Goal: Check status: Check status

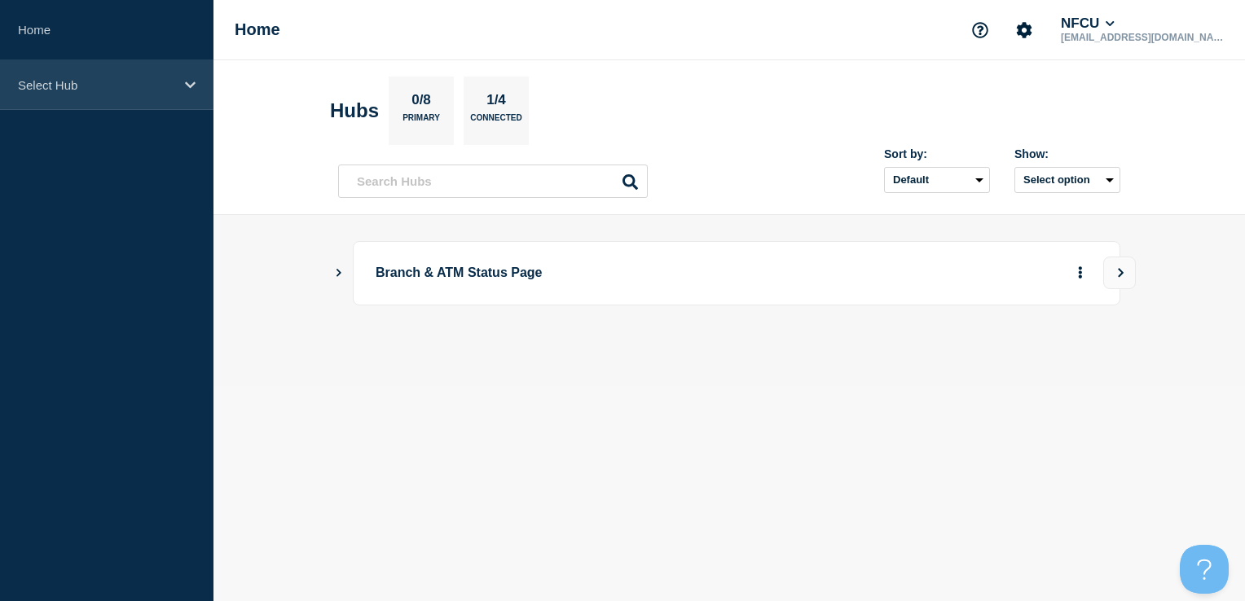
click at [185, 88] on icon at bounding box center [190, 85] width 11 height 12
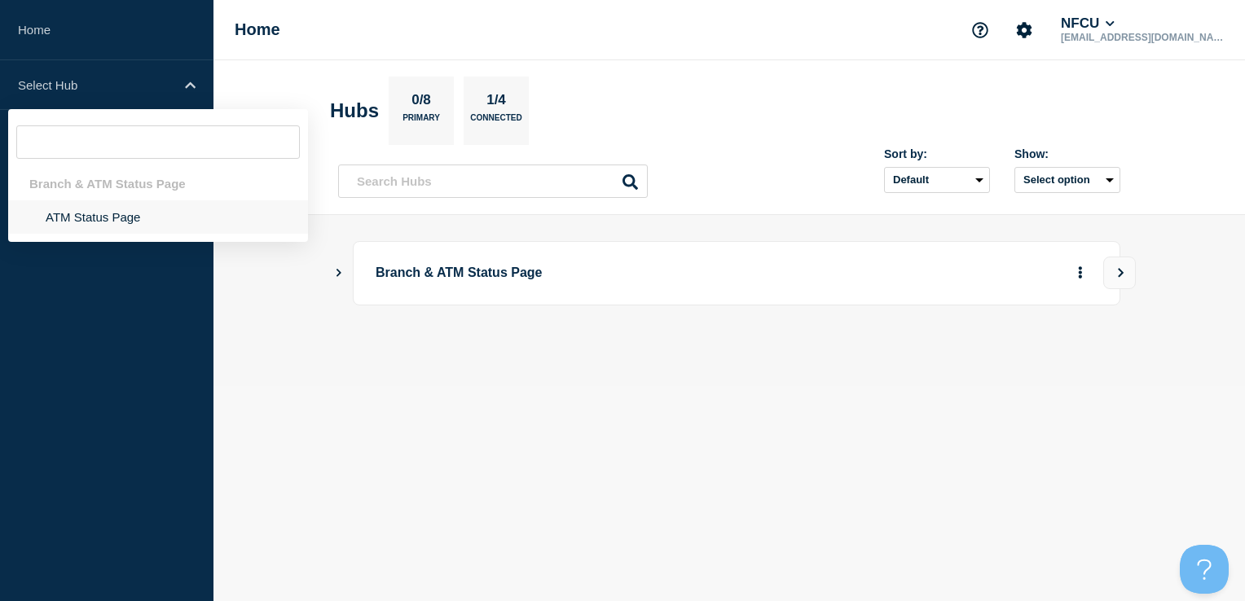
click at [115, 228] on li "ATM Status Page" at bounding box center [158, 216] width 300 height 33
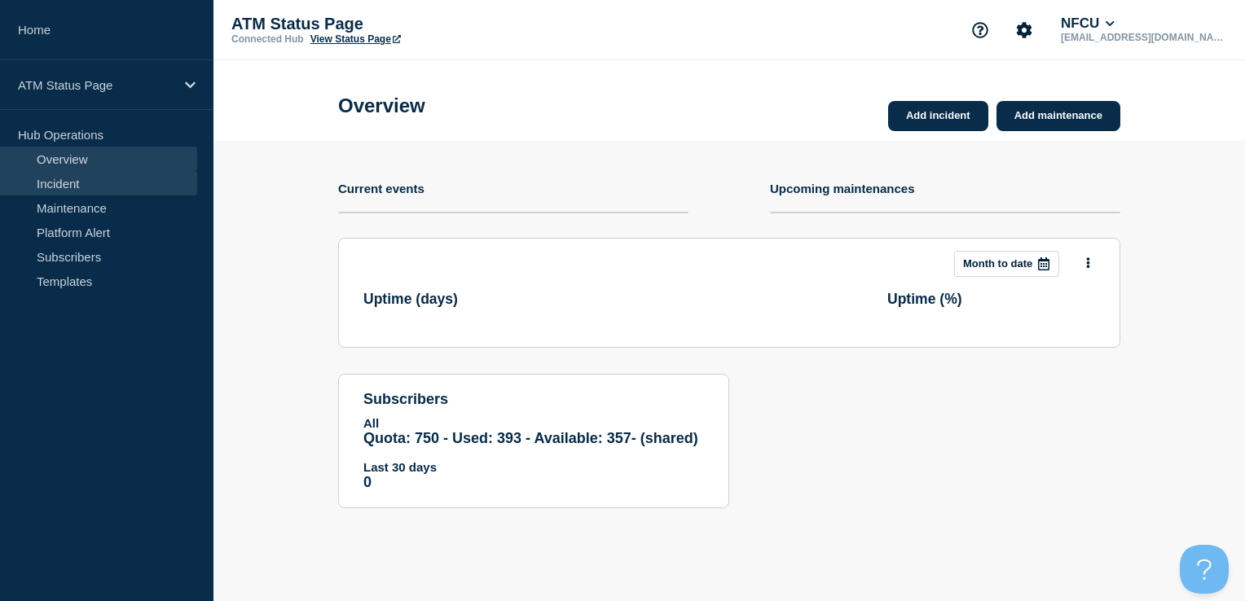
click at [91, 192] on link "Incident" at bounding box center [98, 183] width 197 height 24
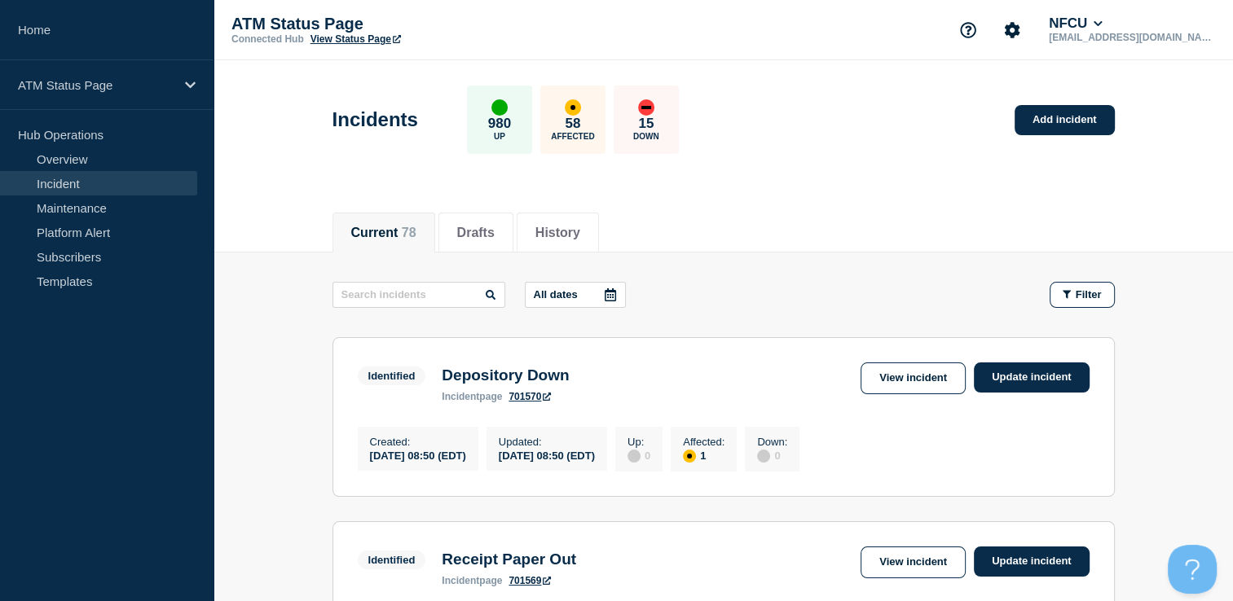
click at [606, 288] on icon at bounding box center [610, 294] width 13 height 13
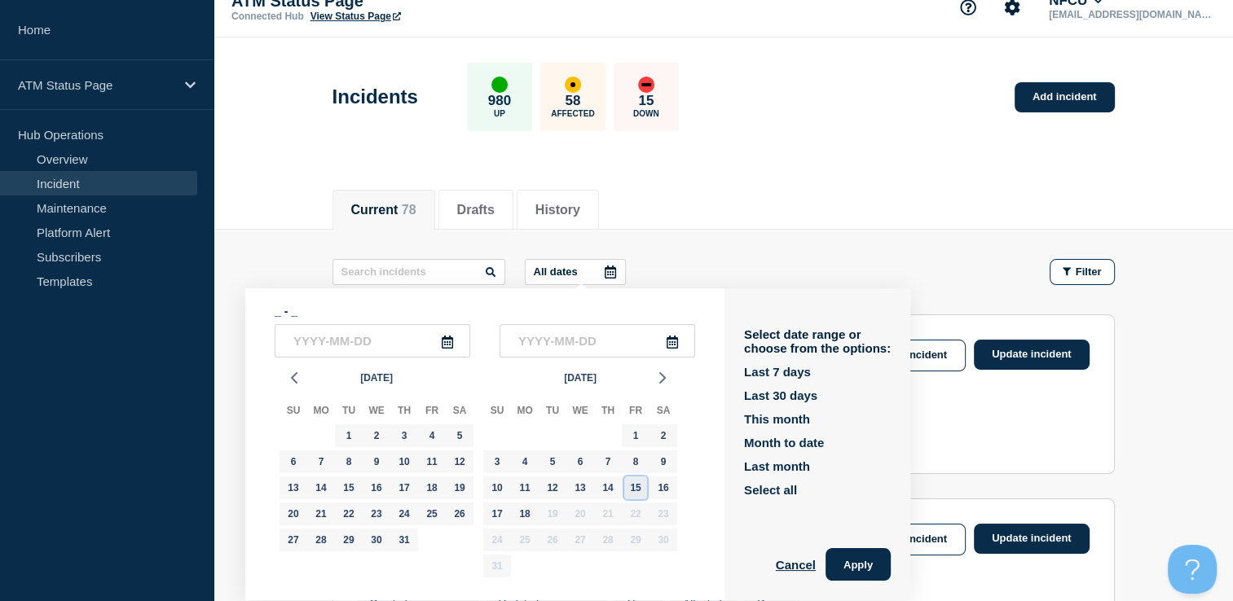
click at [638, 492] on div "15" at bounding box center [635, 488] width 23 height 23
type input "[DATE]"
click at [638, 492] on div "15" at bounding box center [635, 488] width 23 height 23
type input "[DATE]"
click at [862, 570] on button "Apply" at bounding box center [857, 564] width 65 height 33
